Goal: Task Accomplishment & Management: Use online tool/utility

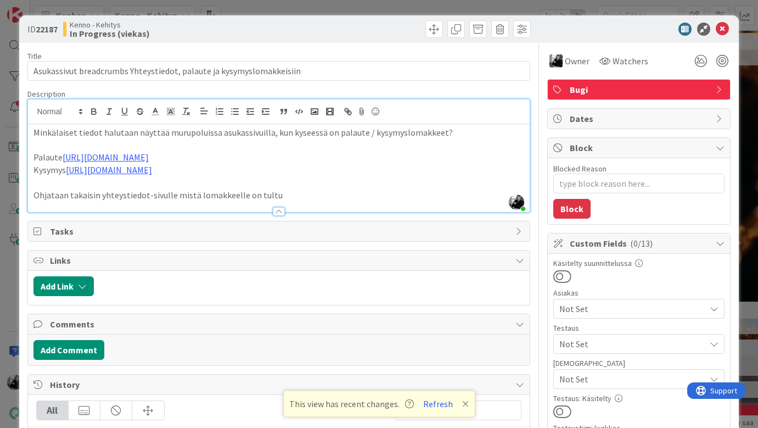
scroll to position [205, 1]
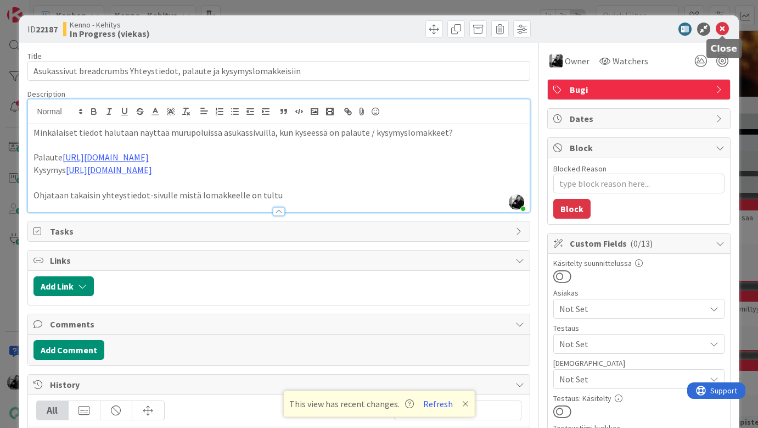
click at [719, 26] on icon at bounding box center [722, 29] width 13 height 13
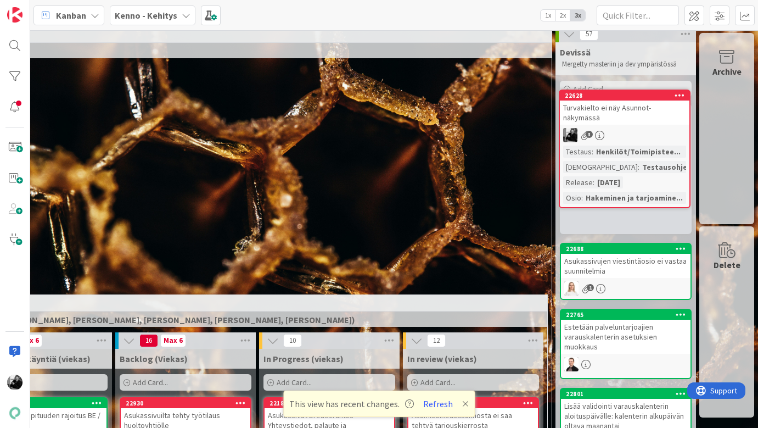
scroll to position [0, 242]
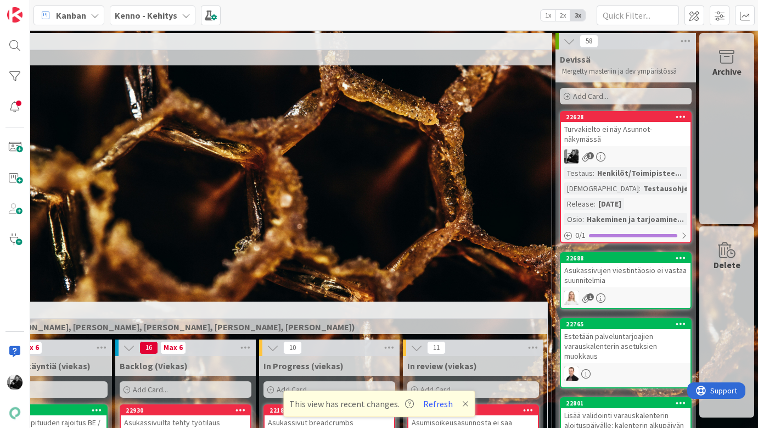
click at [633, 133] on div "Turvakielto ei näy Asunnot-näkymässä" at bounding box center [626, 134] width 130 height 24
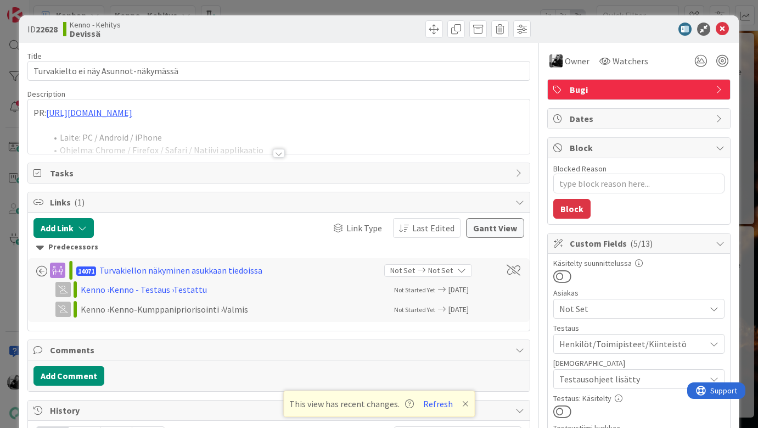
type textarea "x"
click at [720, 26] on icon at bounding box center [722, 29] width 13 height 13
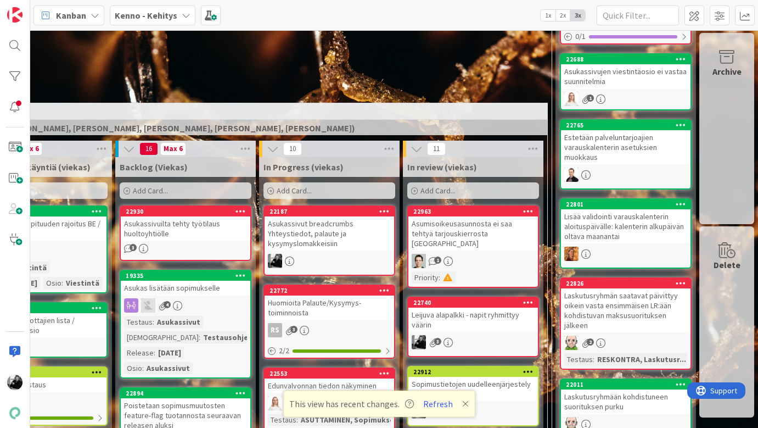
scroll to position [164, 242]
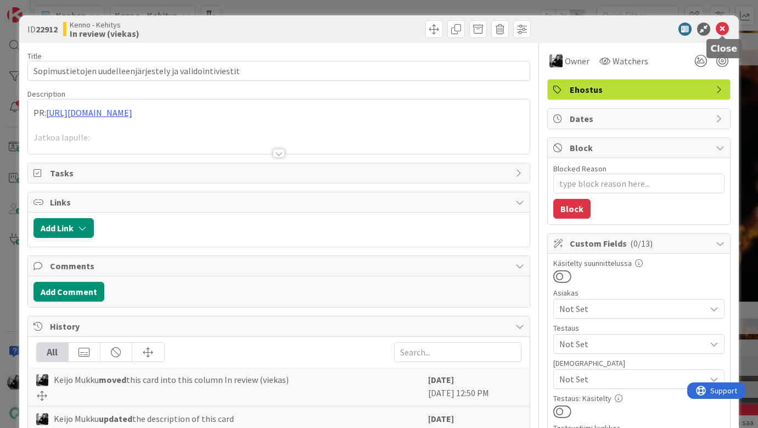
click at [722, 29] on icon at bounding box center [722, 29] width 13 height 13
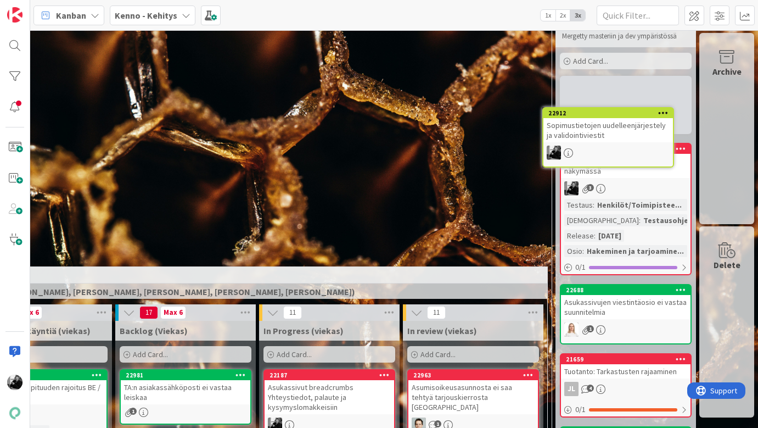
scroll to position [0, 242]
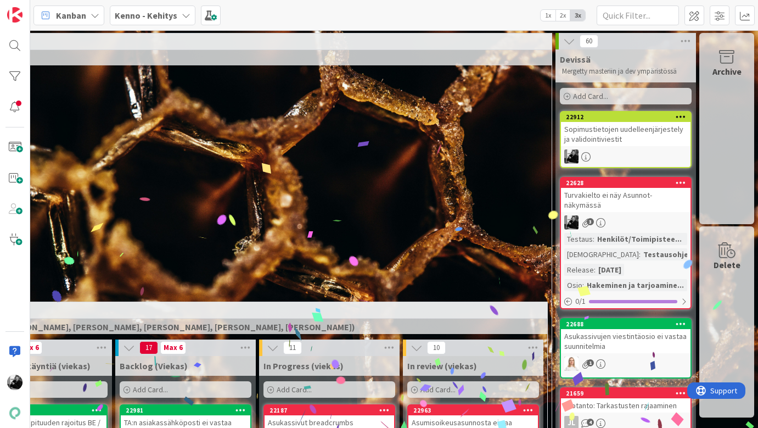
click at [622, 132] on div "Sopimustietojen uudelleenjärjestely ja validointiviestit" at bounding box center [626, 134] width 130 height 24
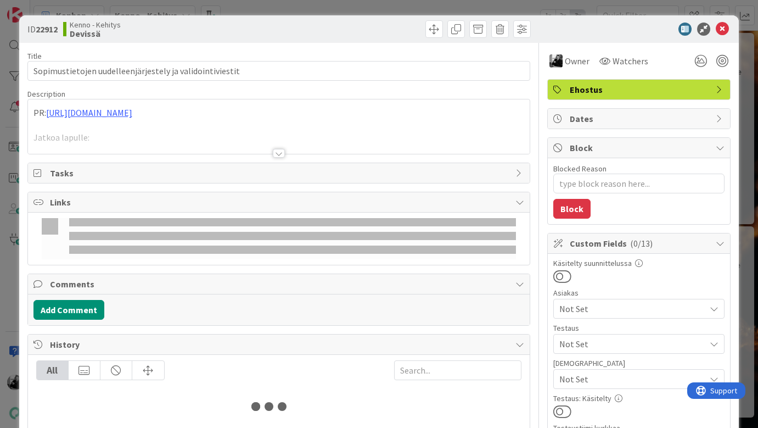
type textarea "x"
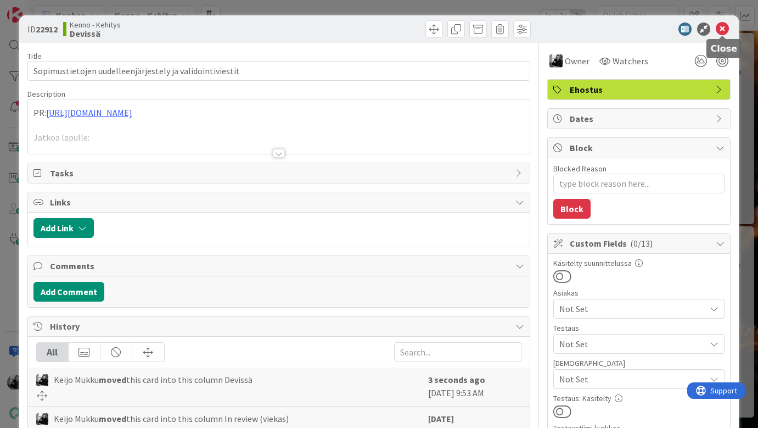
click at [720, 30] on icon at bounding box center [722, 29] width 13 height 13
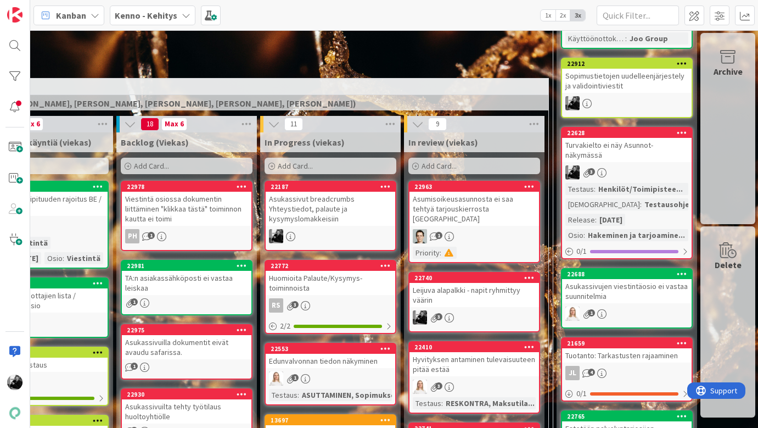
scroll to position [267, 240]
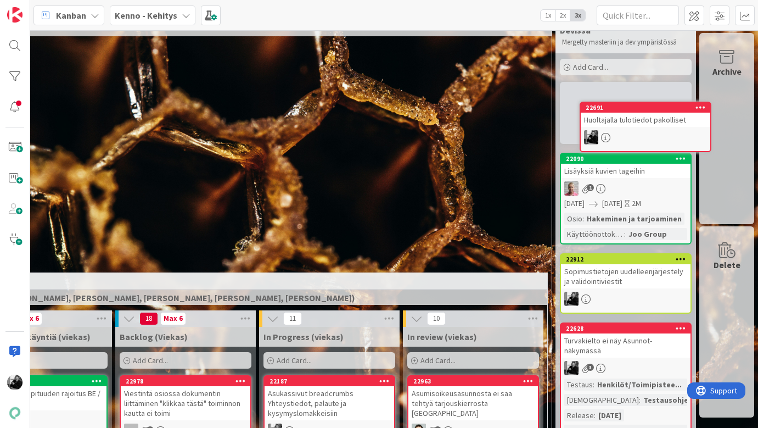
scroll to position [0, 242]
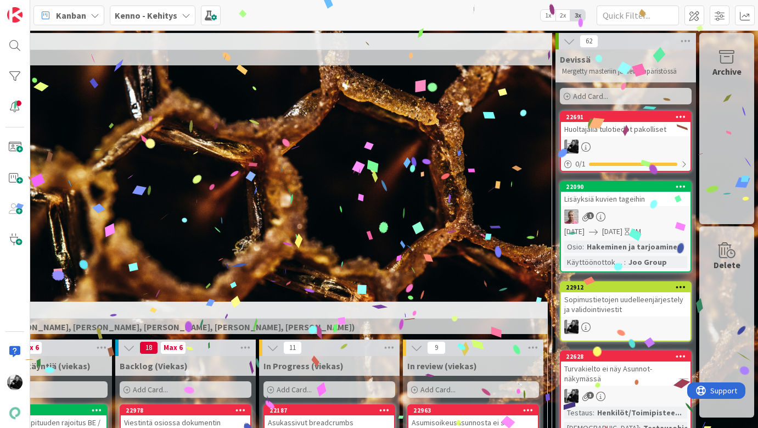
click at [633, 129] on div "Huoltajalla tulotiedot pakolliset" at bounding box center [626, 129] width 130 height 14
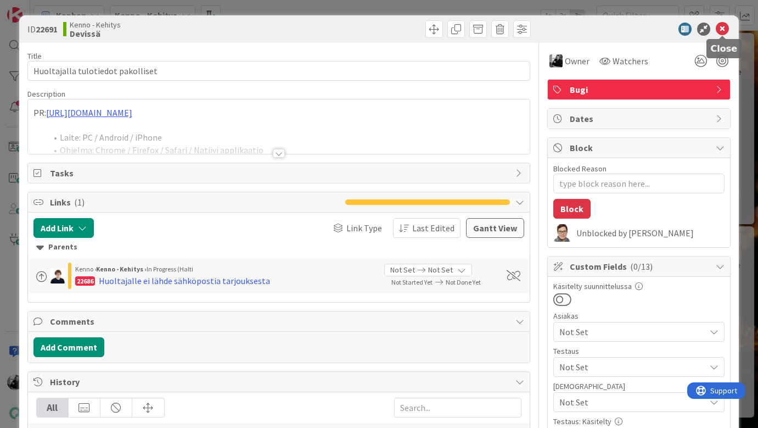
click at [722, 32] on icon at bounding box center [722, 29] width 13 height 13
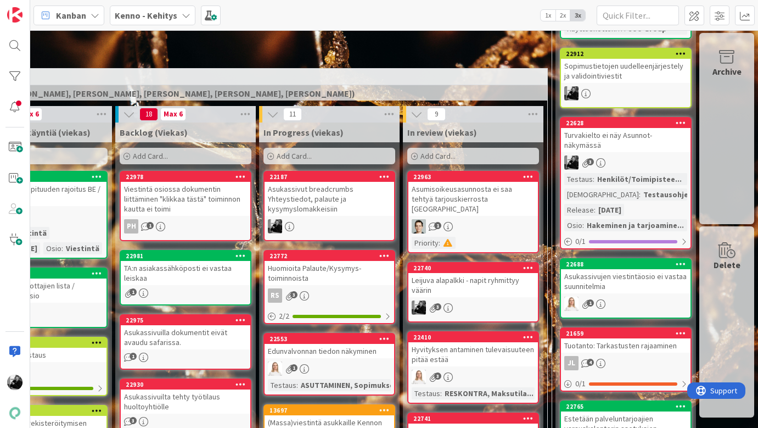
scroll to position [233, 242]
click at [332, 190] on div "Asukassivut breadcrumbs Yhteystiedot, palaute ja kysymyslomakkeisiin" at bounding box center [330, 199] width 130 height 34
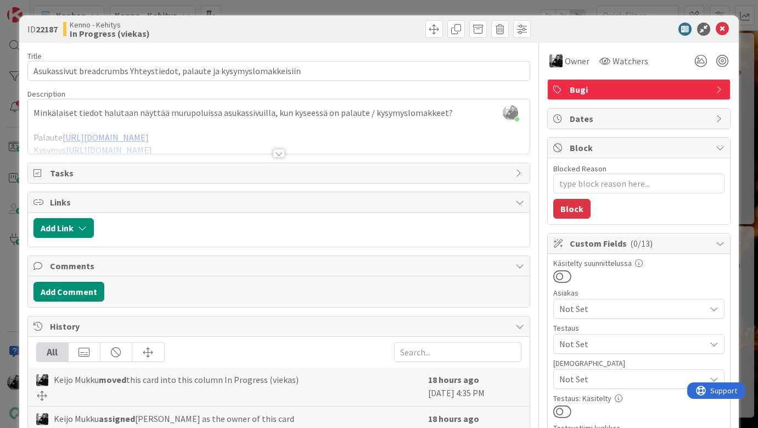
click at [276, 153] on div at bounding box center [279, 153] width 12 height 9
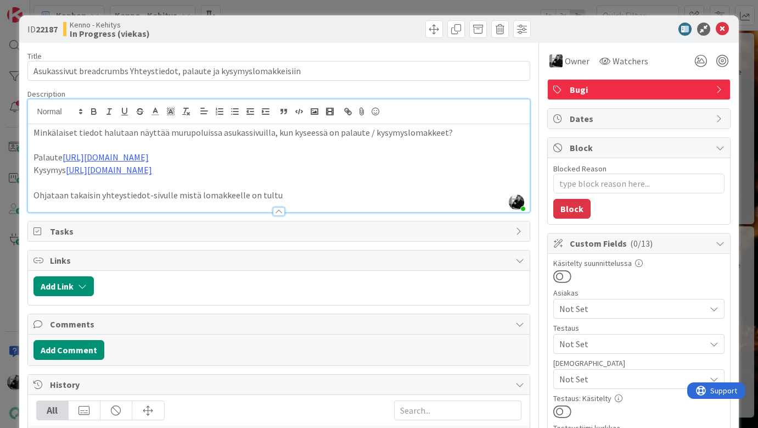
click at [279, 196] on p "Ohjataan takaisin yhteystiedot-sivulle mistä lomakkeelle on tultu" at bounding box center [278, 195] width 491 height 13
click at [149, 157] on link "https://www.figma.com/design/8nkeArknswRheh0fKWhyRc/Asukassivut?node-id=342-879…" at bounding box center [106, 157] width 86 height 11
click at [277, 177] on link "https://www.figma.com/design/8nkeArknswRheh0fKWhyRc/Asukassivut?node-id=342-879…" at bounding box center [249, 178] width 75 height 14
click at [268, 141] on p at bounding box center [278, 145] width 491 height 13
click at [149, 160] on link "https://www.figma.com/design/8nkeArknswRheh0fKWhyRc/Asukassivut?node-id=342-879…" at bounding box center [106, 157] width 86 height 11
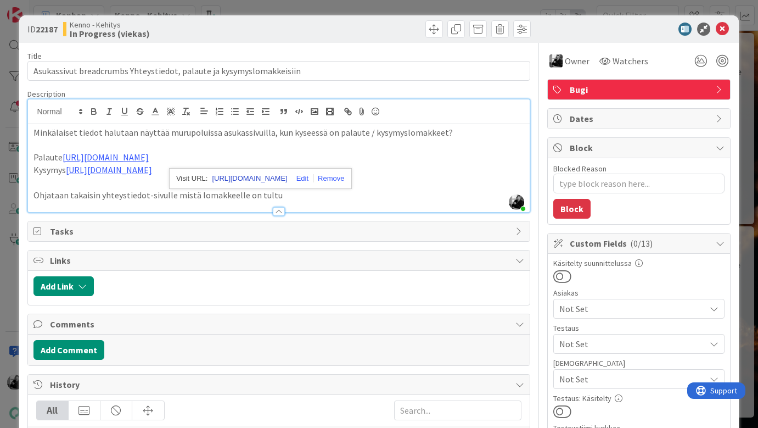
click at [253, 180] on link "https://www.figma.com/design/8nkeArknswRheh0fKWhyRc/Asukassivut?node-id=342-879…" at bounding box center [249, 178] width 75 height 14
type textarea "x"
click at [218, 134] on p "Minkälaiset tiedot halutaan näyttää murupoluissa asukassivuilla, kun kyseessä o…" at bounding box center [278, 132] width 491 height 13
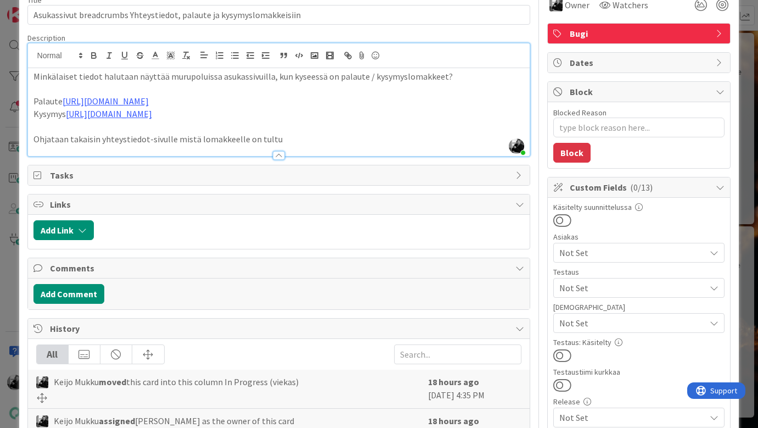
scroll to position [18, 0]
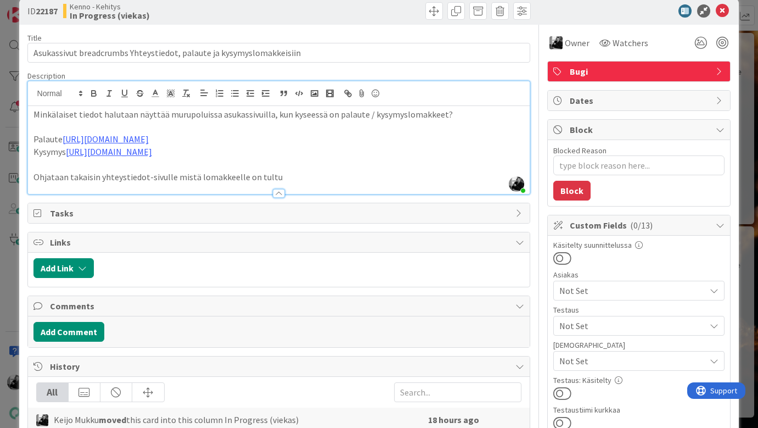
click at [104, 336] on div "Add Comment" at bounding box center [278, 332] width 491 height 20
click at [94, 335] on button "Add Comment" at bounding box center [68, 332] width 71 height 20
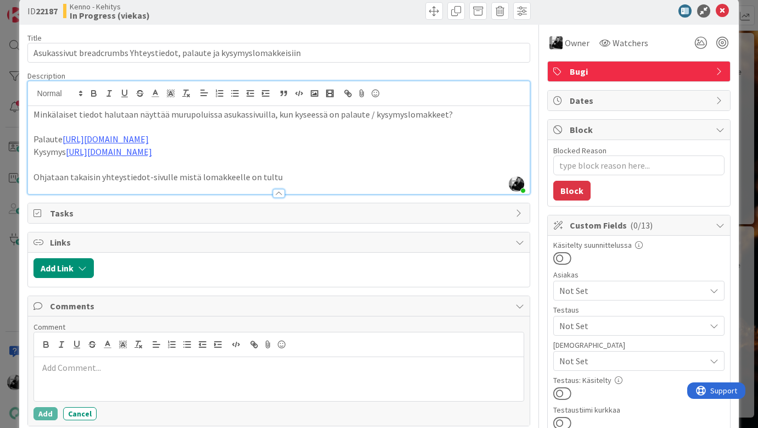
click at [161, 369] on p at bounding box center [278, 367] width 481 height 13
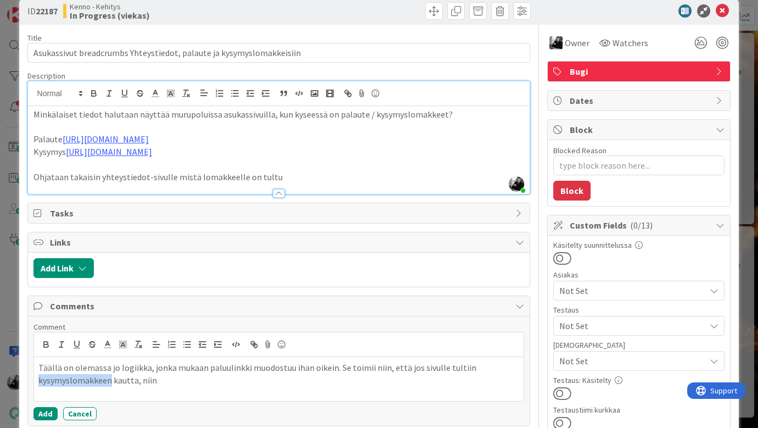
drag, startPoint x: 110, startPoint y: 382, endPoint x: 40, endPoint y: 382, distance: 70.3
click at [40, 382] on p "Täällä on olemassa jo logiikka, jonka mukaan paluulinkki muodostuu ihan oikein.…" at bounding box center [278, 373] width 481 height 25
click at [175, 384] on p "Täällä on olemassa jo logiikka, jonka mukaan paluulinkki muodostuu ihan oikein.…" at bounding box center [278, 373] width 481 height 25
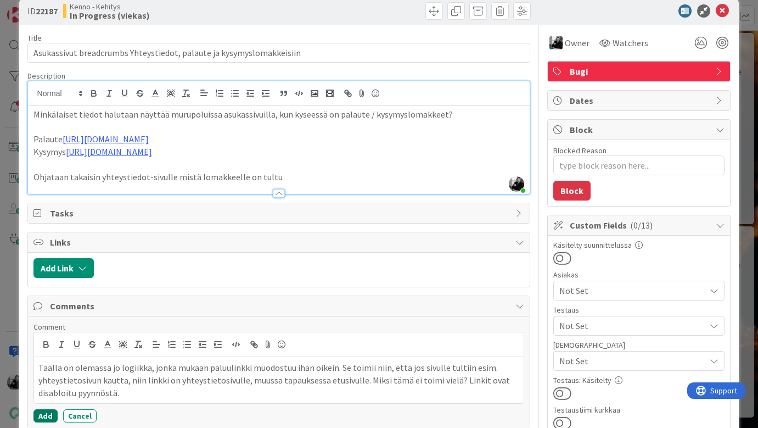
click at [43, 416] on button "Add" at bounding box center [45, 415] width 24 height 13
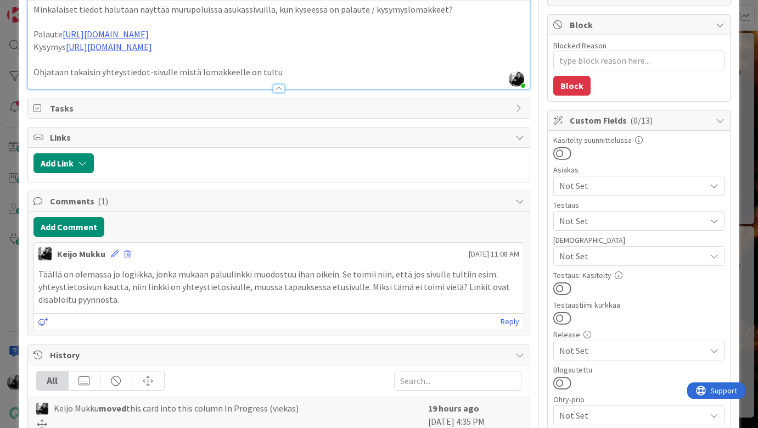
scroll to position [0, 0]
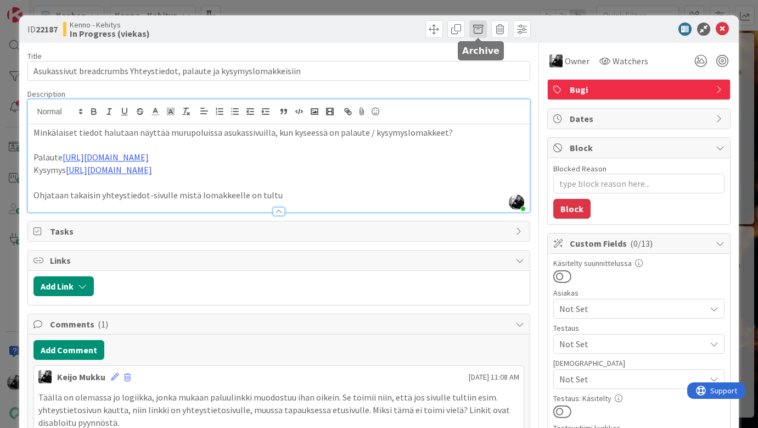
click at [474, 28] on span at bounding box center [478, 29] width 18 height 18
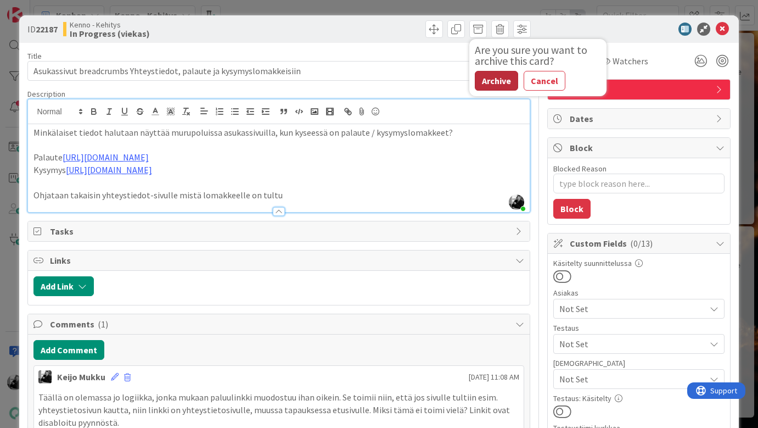
click at [495, 75] on button "Archive" at bounding box center [496, 81] width 43 height 20
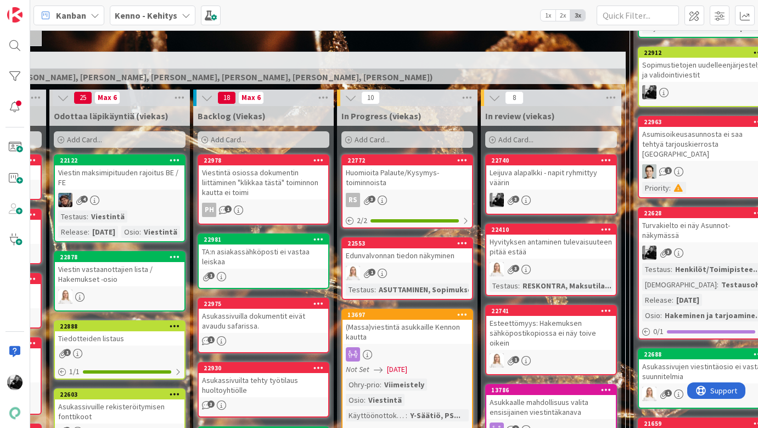
scroll to position [250, 164]
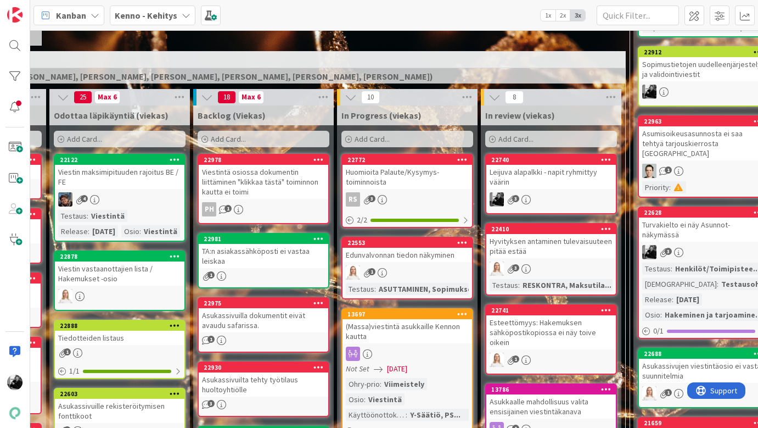
click at [377, 176] on div "Huomioita Palaute/Kysymys-toiminnoista" at bounding box center [408, 177] width 130 height 24
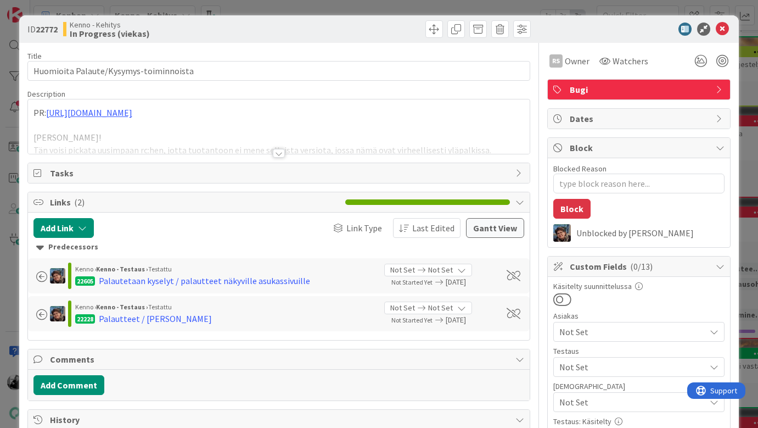
click at [283, 154] on div at bounding box center [279, 153] width 12 height 9
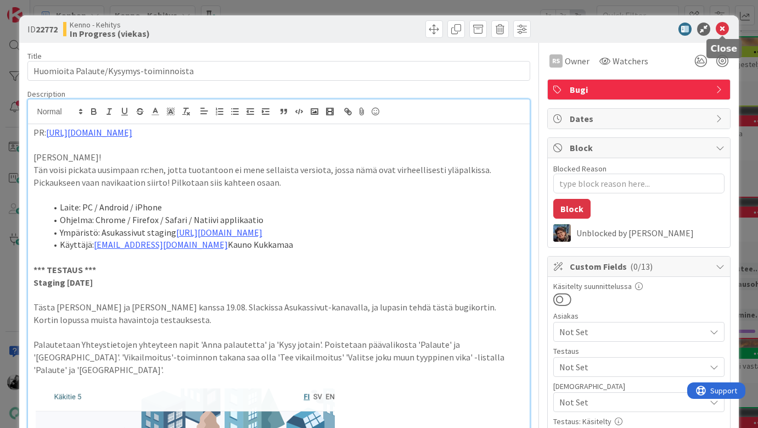
click at [724, 27] on icon at bounding box center [722, 29] width 13 height 13
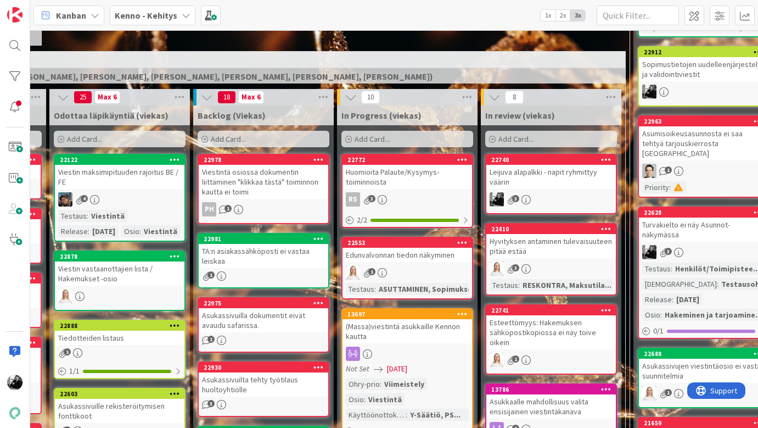
click at [283, 311] on div "Asukassivuilla dokumentit eivät avaudu safarissa." at bounding box center [264, 320] width 130 height 24
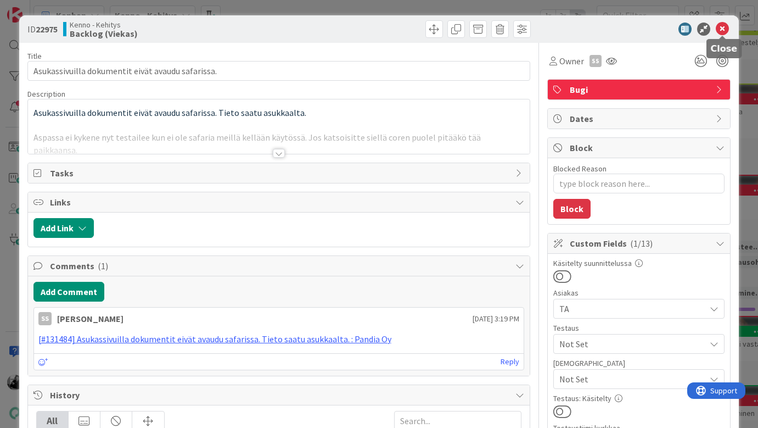
click at [726, 29] on icon at bounding box center [722, 29] width 13 height 13
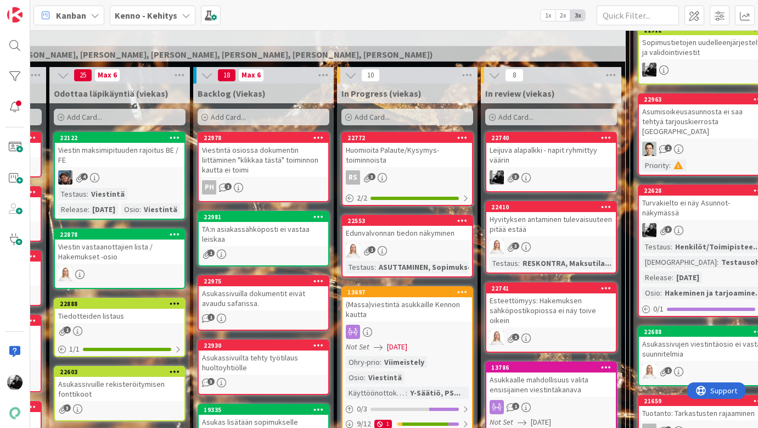
click at [275, 167] on div "Viestintä osiossa dokumentin liittäminen "klikkaa tästä" toiminnon kautta ei to…" at bounding box center [264, 160] width 130 height 34
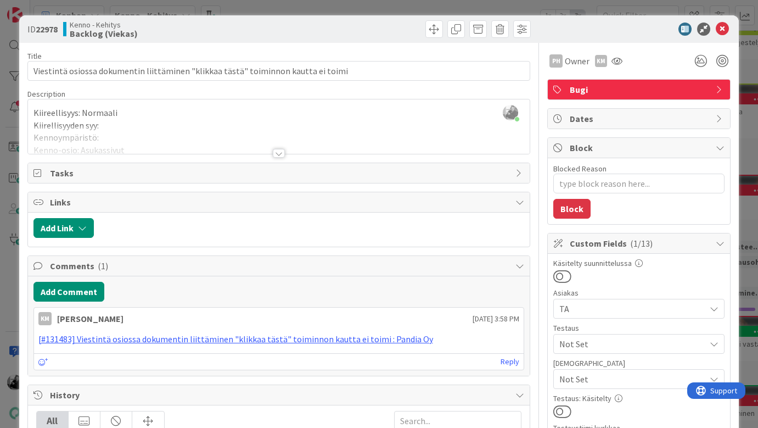
click at [275, 156] on div at bounding box center [279, 153] width 12 height 9
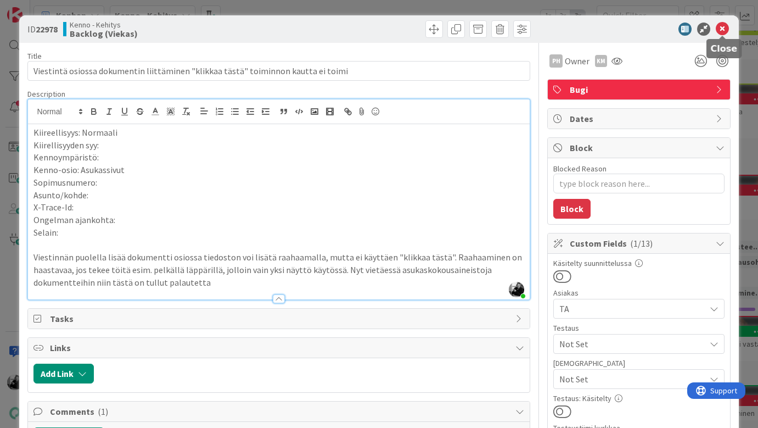
click at [719, 28] on icon at bounding box center [722, 29] width 13 height 13
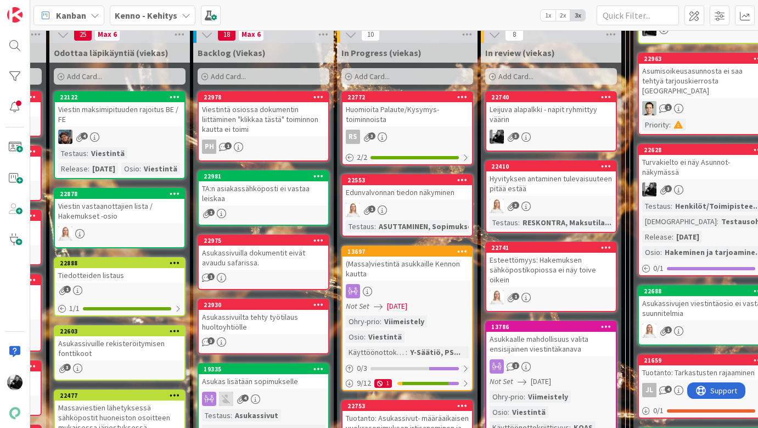
scroll to position [339, 164]
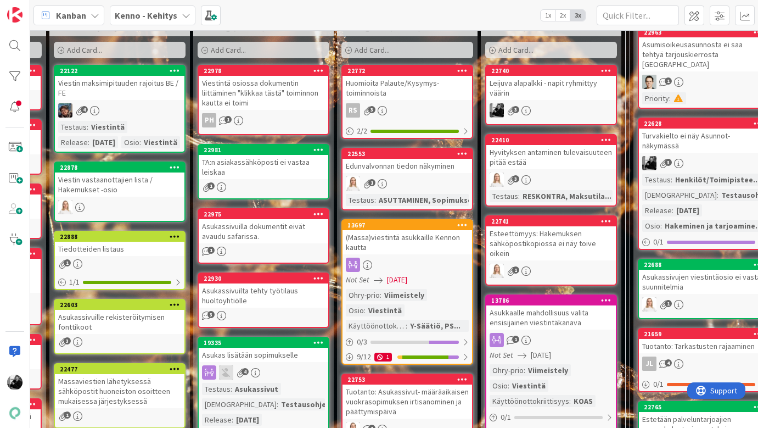
click at [262, 166] on div "TA:n asiakassähköposti ei vastaa leiskaa" at bounding box center [264, 167] width 130 height 24
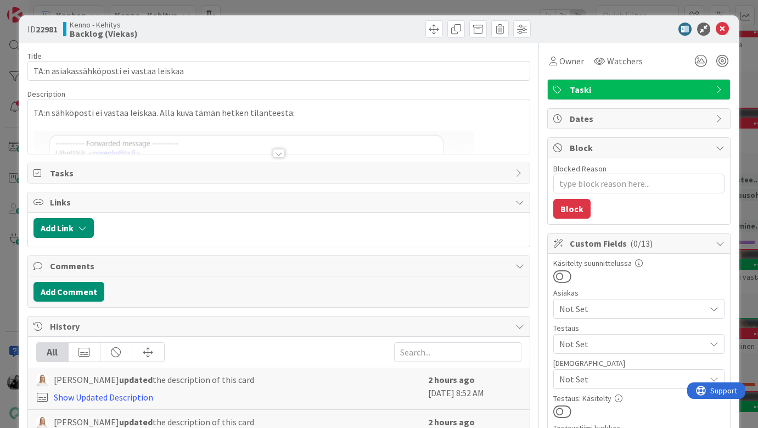
click at [283, 149] on div at bounding box center [279, 153] width 12 height 9
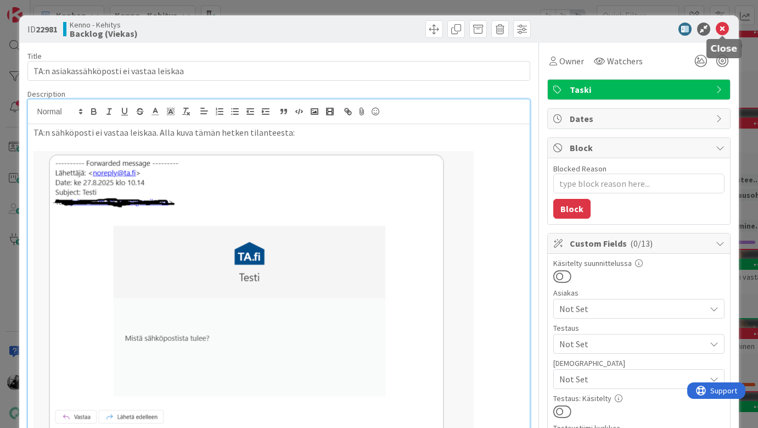
click at [727, 28] on icon at bounding box center [722, 29] width 13 height 13
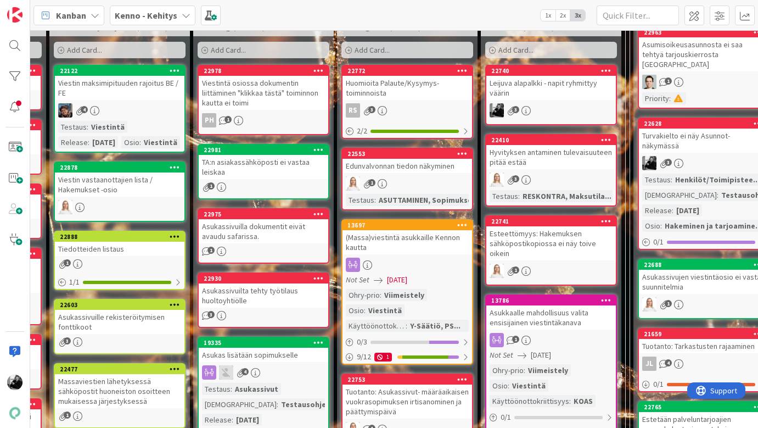
click at [282, 226] on div "Asukassivuilla dokumentit eivät avaudu safarissa." at bounding box center [264, 231] width 130 height 24
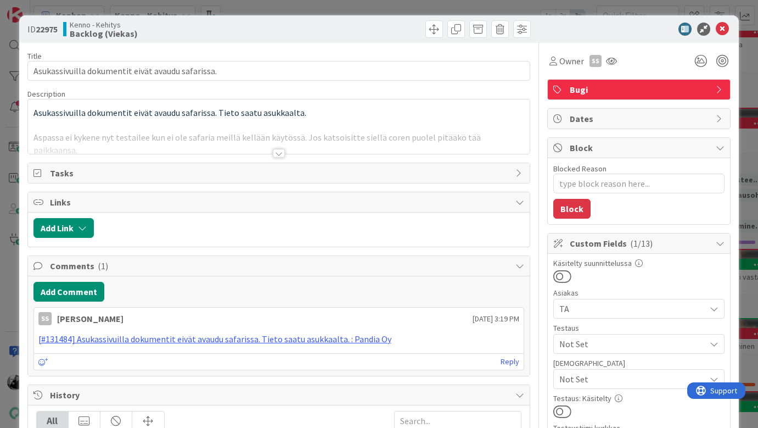
click at [277, 152] on div at bounding box center [279, 153] width 12 height 9
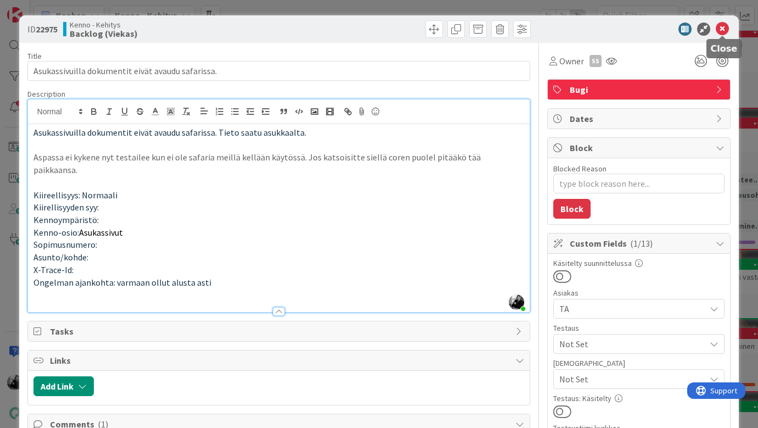
click at [722, 27] on icon at bounding box center [722, 29] width 13 height 13
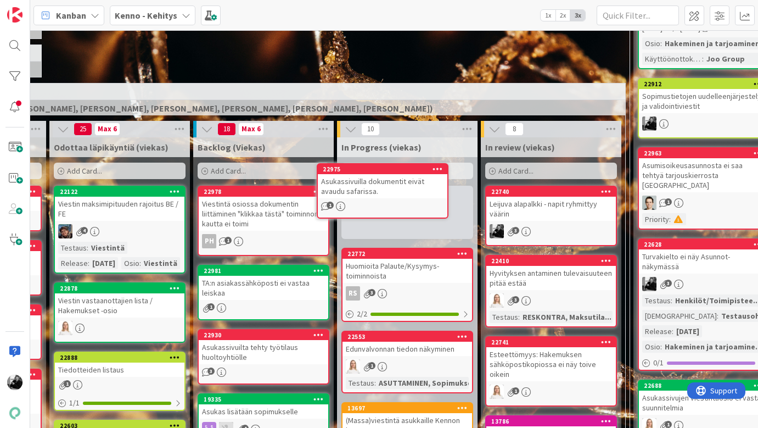
scroll to position [216, 164]
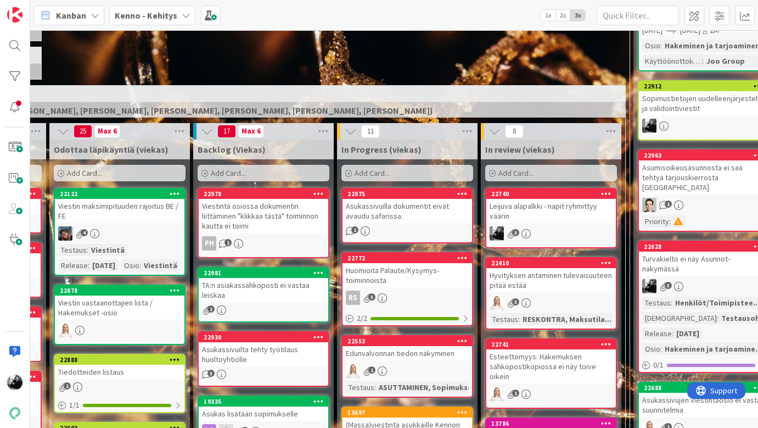
click at [407, 217] on div "Asukassivuilla dokumentit eivät avaudu safarissa." at bounding box center [408, 211] width 130 height 24
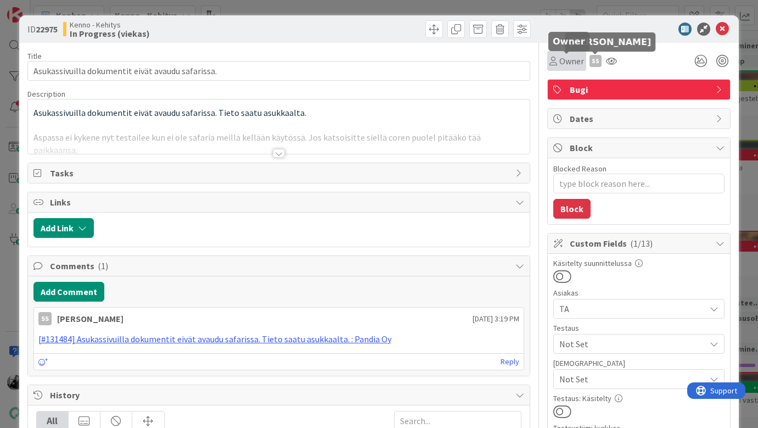
click at [565, 60] on span "Owner" at bounding box center [571, 60] width 25 height 13
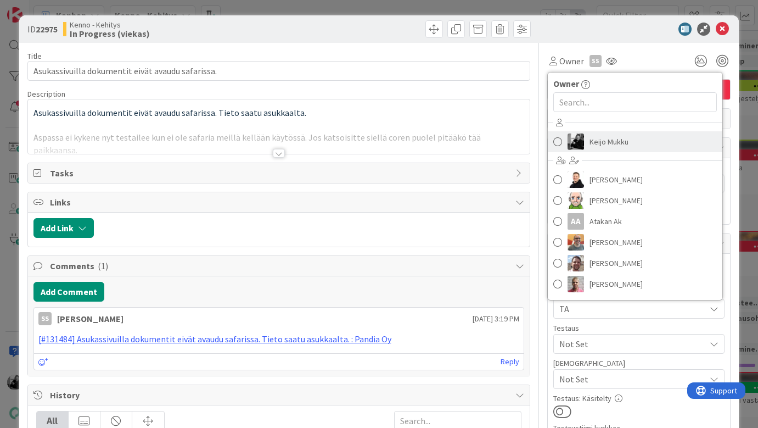
click at [591, 146] on span "Keijo Mukku" at bounding box center [609, 141] width 39 height 16
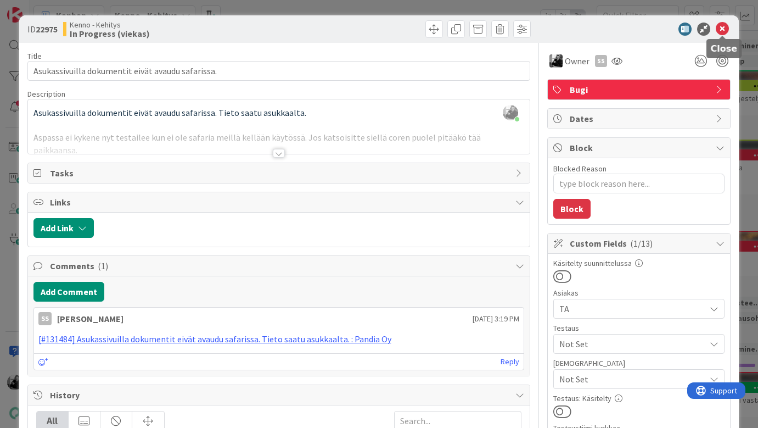
click at [720, 27] on icon at bounding box center [722, 29] width 13 height 13
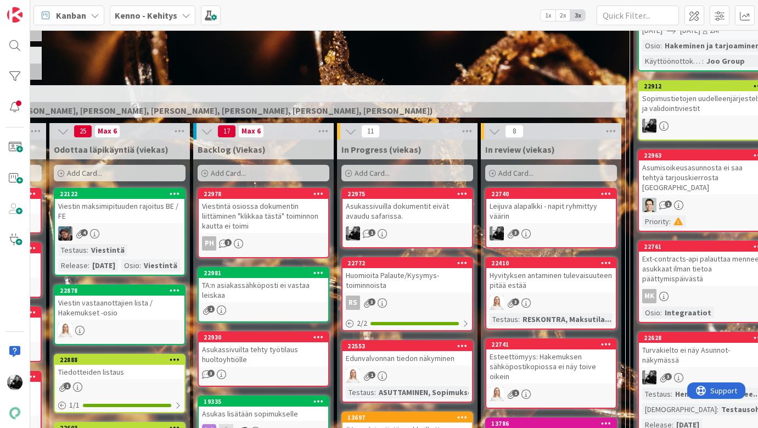
click at [375, 211] on div "Asukassivuilla dokumentit eivät avaudu safarissa." at bounding box center [408, 211] width 130 height 24
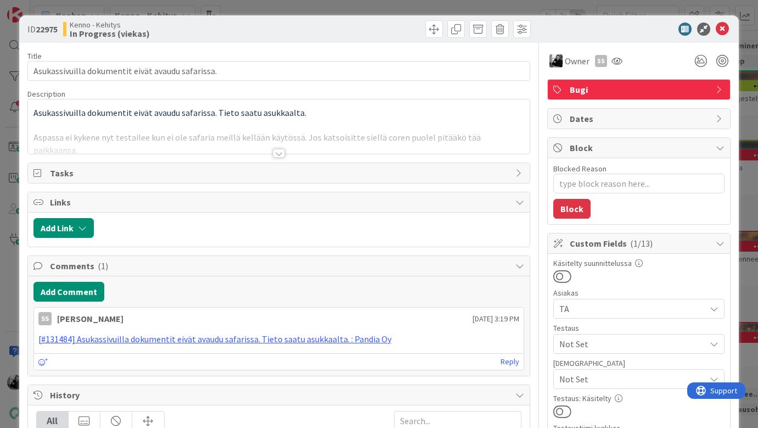
click at [285, 152] on div at bounding box center [279, 140] width 502 height 28
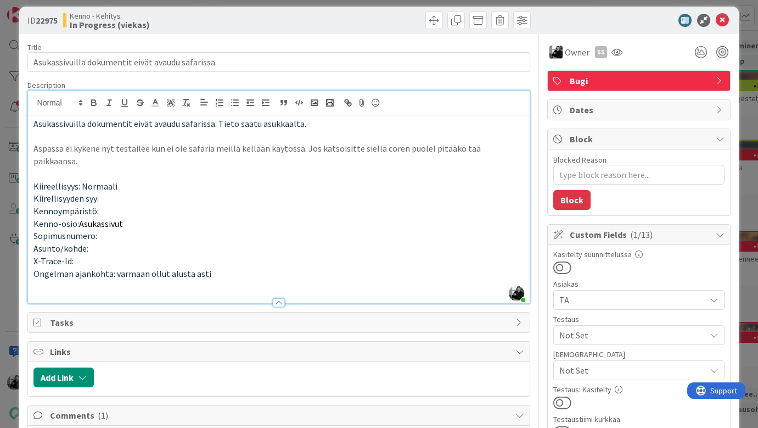
scroll to position [11, 0]
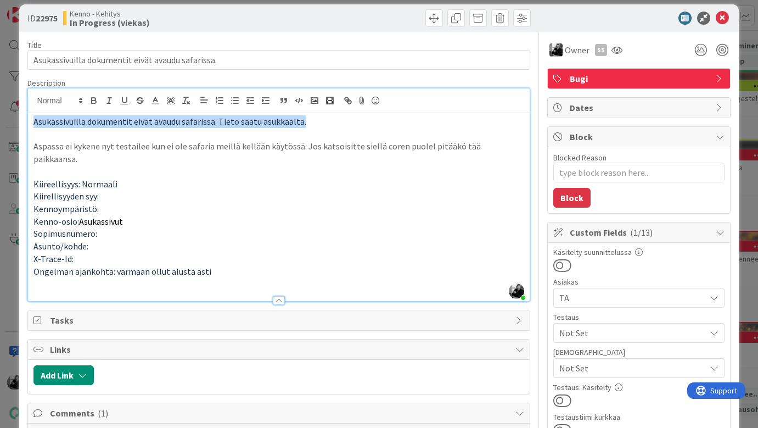
drag, startPoint x: 307, startPoint y: 124, endPoint x: 20, endPoint y: 123, distance: 287.6
click at [20, 123] on div "ID 22975 Kenno - Kehitys In Progress (viekas) Title 50 / 128 Asukassivuilla dok…" at bounding box center [379, 411] width 720 height 814
copy span "Asukassivuilla dokumentit eivät avaudu safarissa. Tieto saatu asukkaalta."
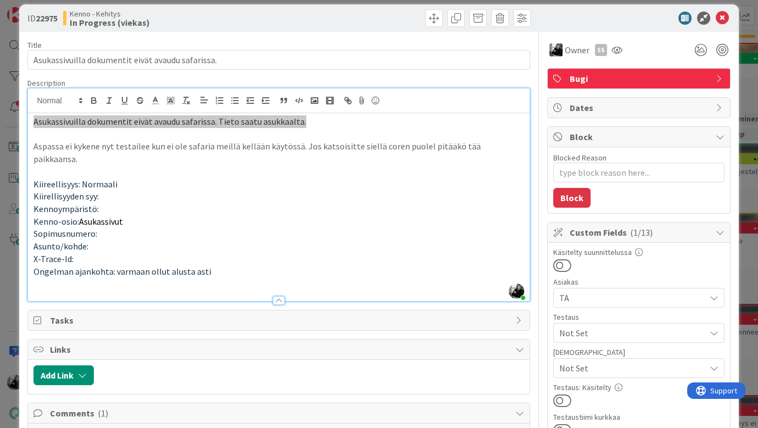
type textarea "x"
